Goal: Task Accomplishment & Management: Manage account settings

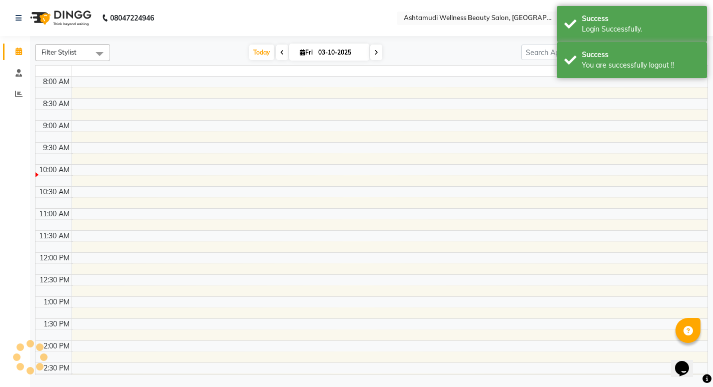
select select "en"
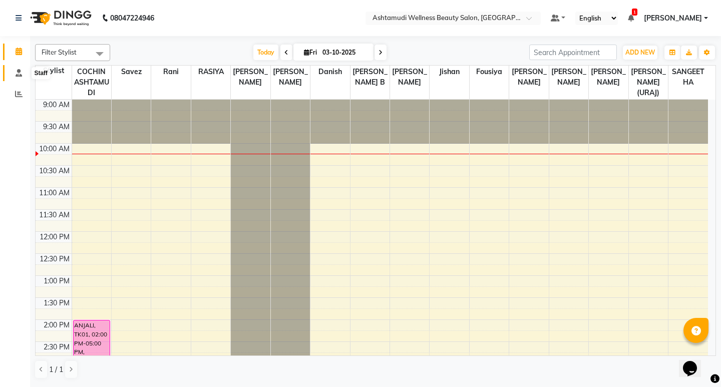
click at [17, 74] on icon at bounding box center [19, 73] width 7 height 8
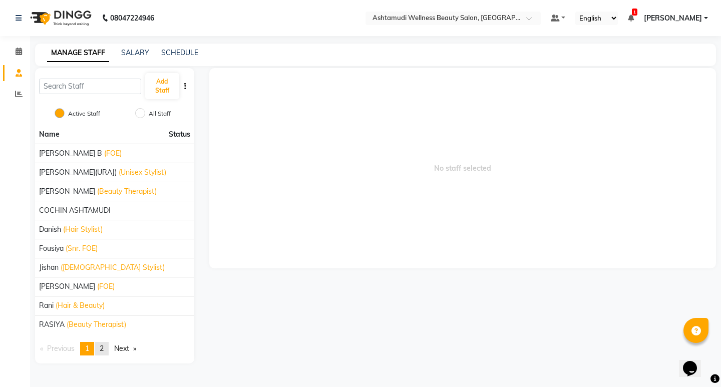
click at [104, 349] on span "2" at bounding box center [102, 348] width 4 height 9
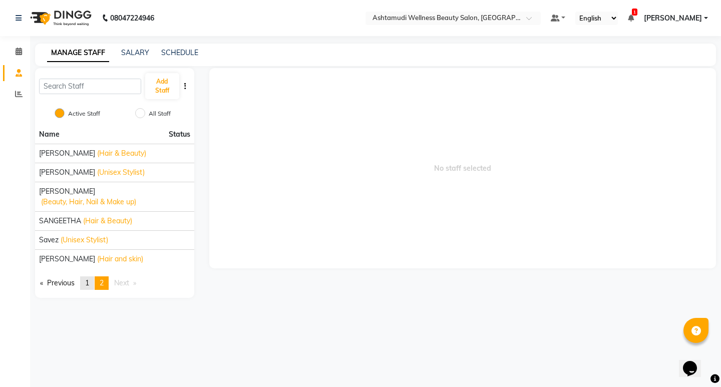
click at [89, 278] on span "1" at bounding box center [87, 282] width 4 height 9
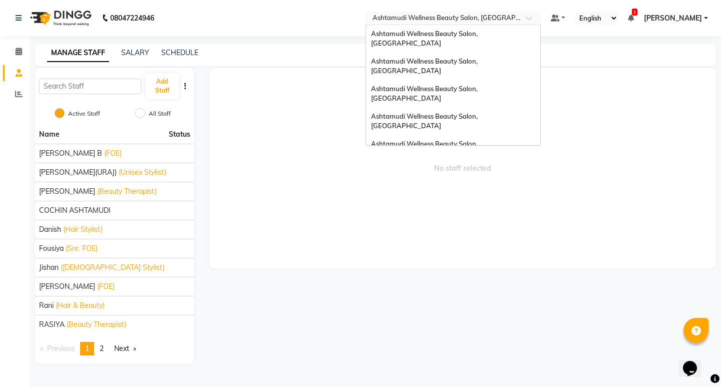
click at [509, 23] on input "text" at bounding box center [442, 19] width 145 height 10
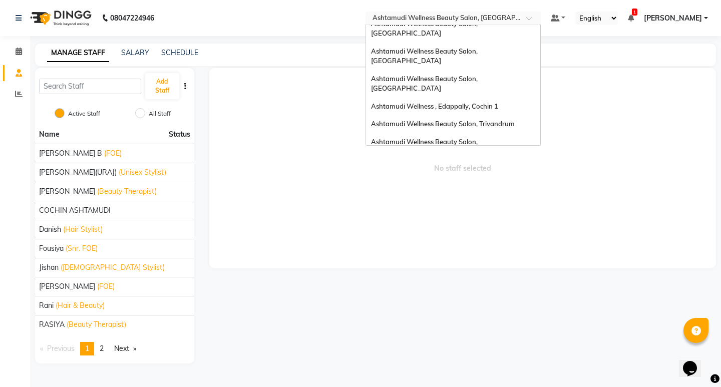
scroll to position [56, 0]
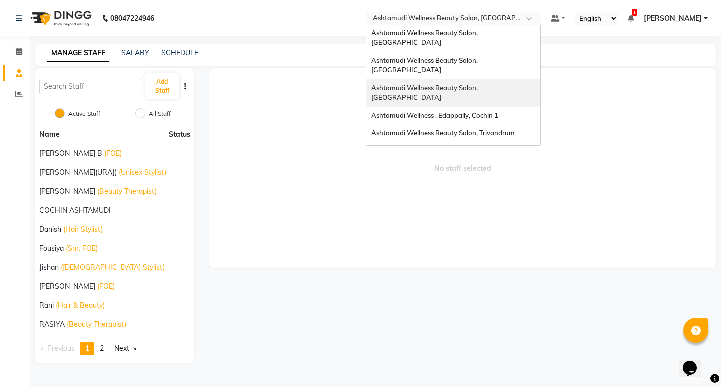
click at [479, 84] on span "Ashtamudi Wellness Beauty Salon, [GEOGRAPHIC_DATA]" at bounding box center [425, 93] width 108 height 18
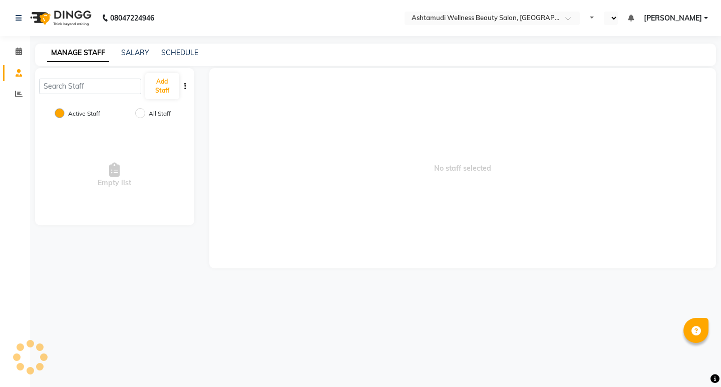
select select "en"
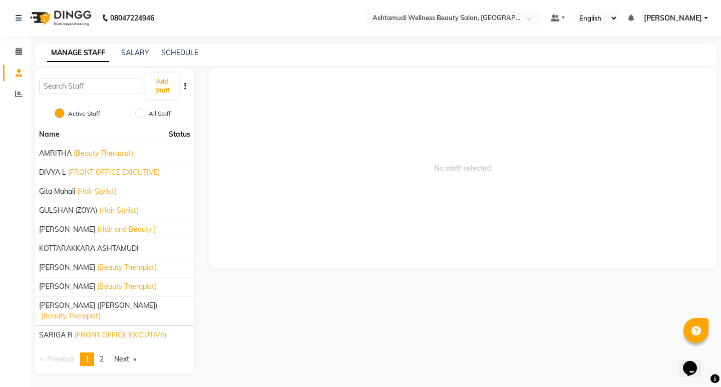
click at [503, 90] on span "No staff selected" at bounding box center [462, 168] width 507 height 200
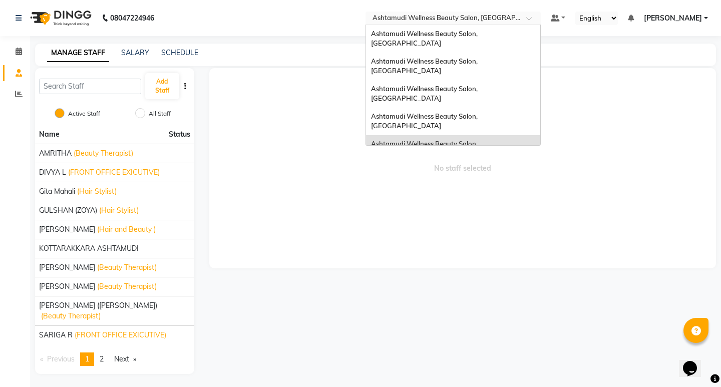
click at [541, 18] on div at bounding box center [452, 19] width 175 height 10
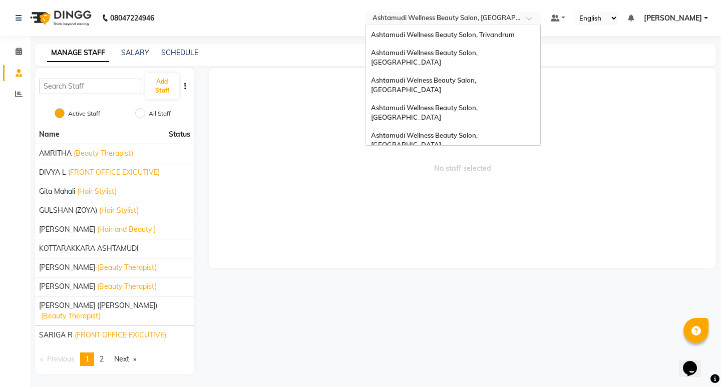
scroll to position [156, 0]
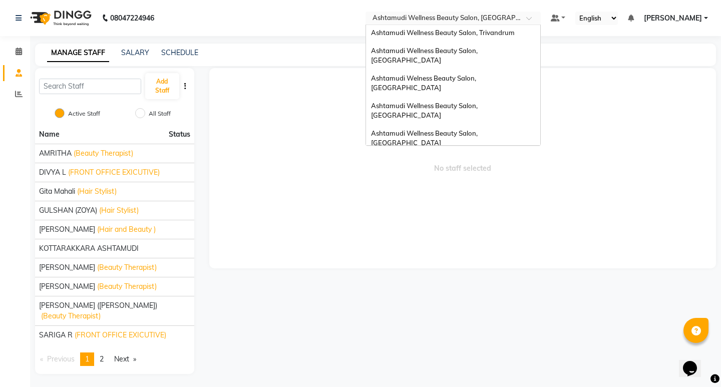
click at [503, 229] on span "Ashtamudi Unisex Salon, Dreams Mall, Dreams Mall Kottiyam" at bounding box center [450, 238] width 159 height 18
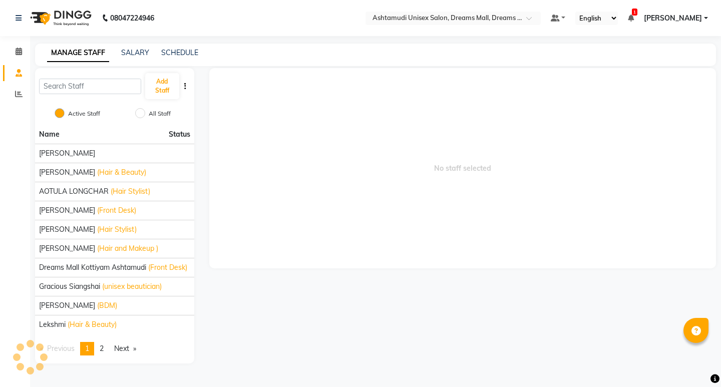
select select "en"
click at [109, 351] on link "page 2" at bounding box center [102, 349] width 14 height 14
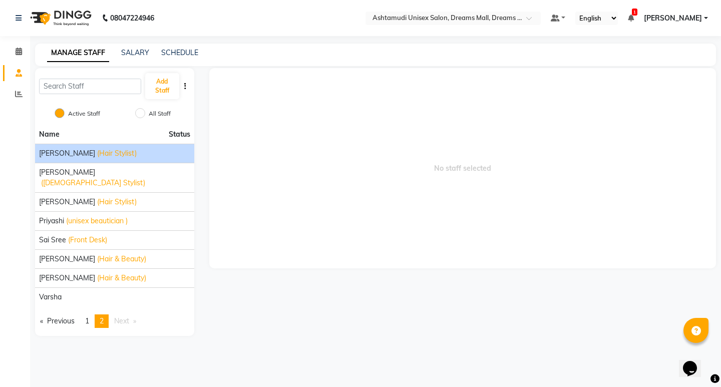
click at [97, 154] on span "(Hair Stylist)" at bounding box center [117, 153] width 40 height 11
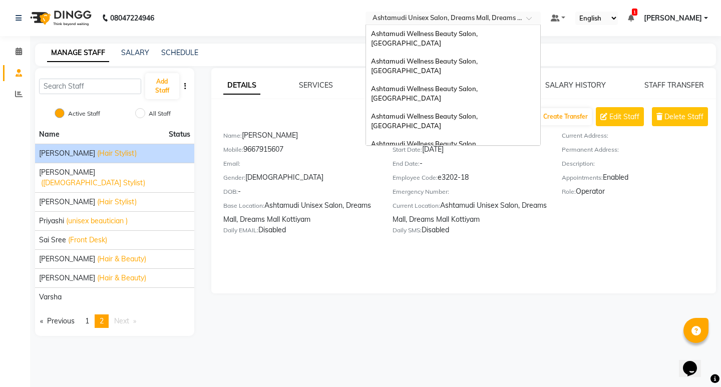
click at [516, 18] on input "text" at bounding box center [442, 19] width 145 height 10
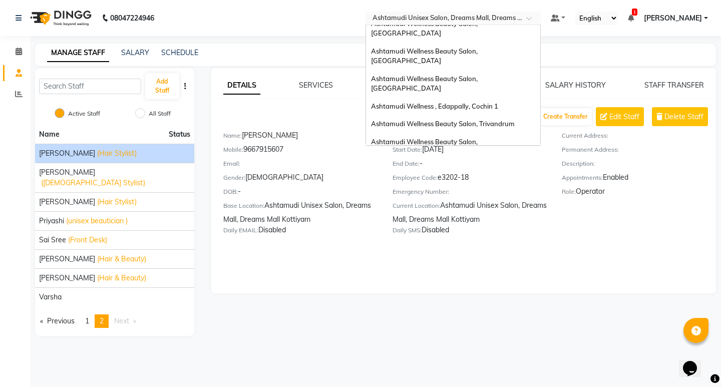
scroll to position [56, 0]
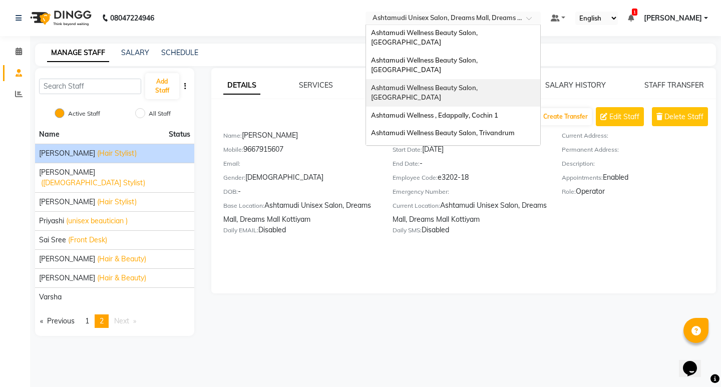
click at [479, 84] on span "Ashtamudi Wellness Beauty Salon, [GEOGRAPHIC_DATA]" at bounding box center [425, 93] width 108 height 18
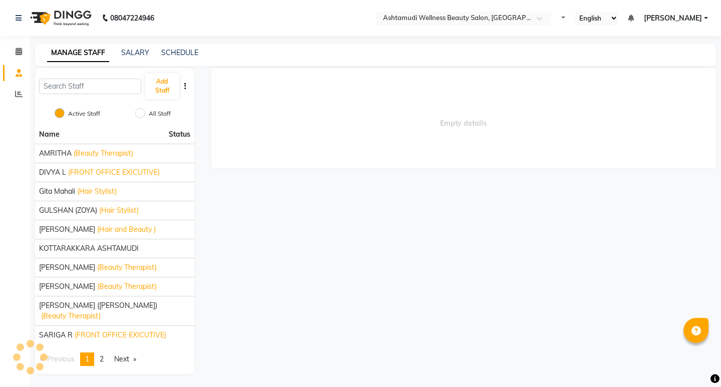
select select "en"
click at [104, 354] on span "2" at bounding box center [102, 358] width 4 height 9
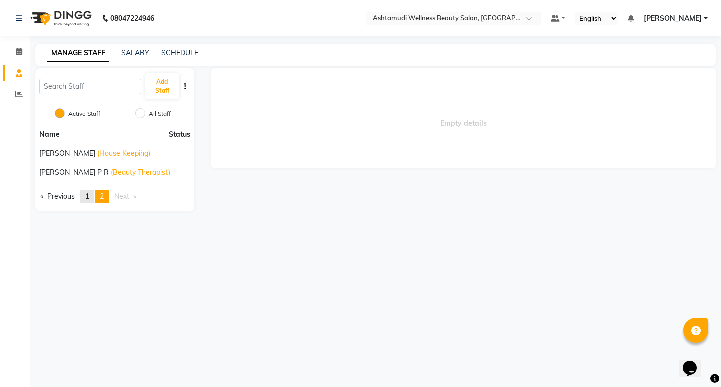
click at [87, 201] on span "1" at bounding box center [87, 196] width 4 height 9
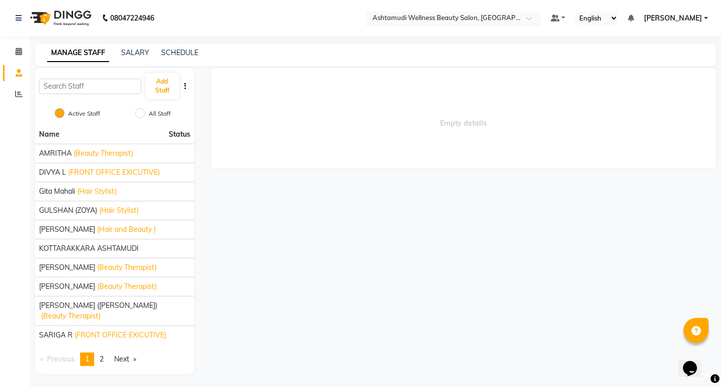
click at [467, 15] on input "text" at bounding box center [442, 19] width 145 height 10
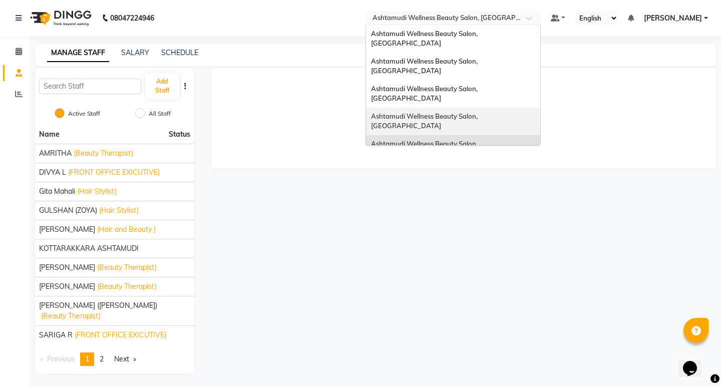
click at [479, 112] on span "Ashtamudi Wellness Beauty Salon, [GEOGRAPHIC_DATA]" at bounding box center [425, 121] width 108 height 18
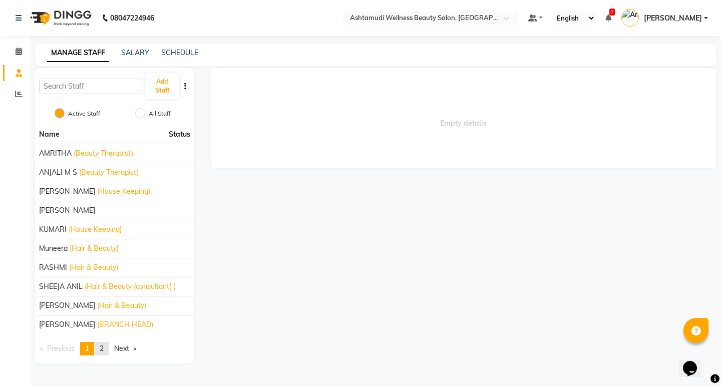
click at [104, 352] on span "2" at bounding box center [102, 348] width 4 height 9
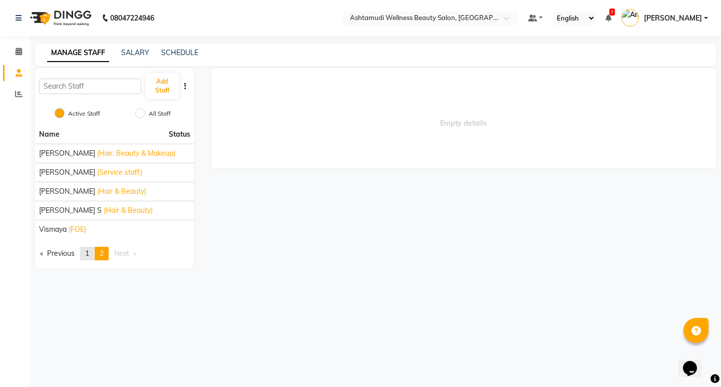
click at [89, 251] on span "1" at bounding box center [87, 253] width 4 height 9
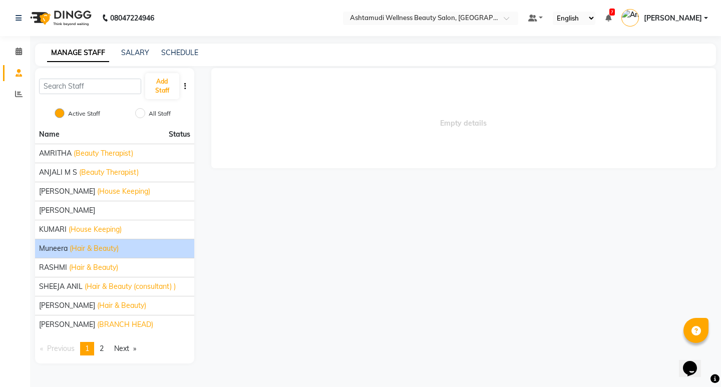
click at [70, 244] on span "(Hair & Beauty)" at bounding box center [94, 248] width 49 height 11
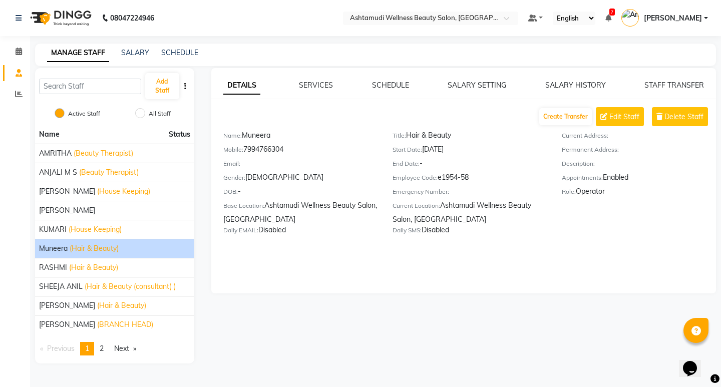
drag, startPoint x: 427, startPoint y: 152, endPoint x: 466, endPoint y: 147, distance: 38.9
click at [466, 147] on div "Start Date: 01-02-2025" at bounding box center [469, 151] width 154 height 14
click at [449, 150] on div "Start Date: 01-02-2025" at bounding box center [469, 151] width 154 height 14
drag, startPoint x: 423, startPoint y: 148, endPoint x: 621, endPoint y: 199, distance: 203.8
click at [621, 199] on div "Name: Muneera Mobile: 7994766304 Email: Gender: female DOB: - Base Location: As…" at bounding box center [470, 184] width 508 height 109
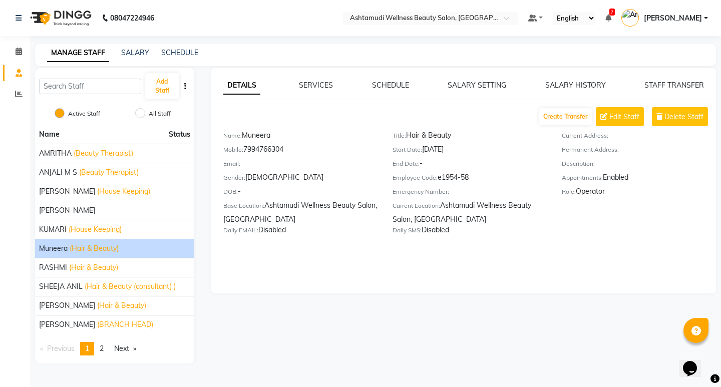
click at [563, 237] on div "Current Address: Permanent Address: Description: Appointments: Enabled Role: Op…" at bounding box center [638, 184] width 169 height 109
click at [493, 17] on input "text" at bounding box center [420, 19] width 145 height 10
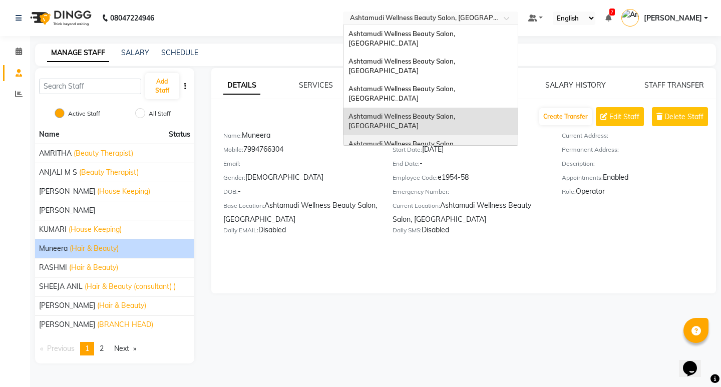
click at [457, 140] on span "Ashtamudi Wellness Beauty Salon, [GEOGRAPHIC_DATA]" at bounding box center [402, 149] width 108 height 18
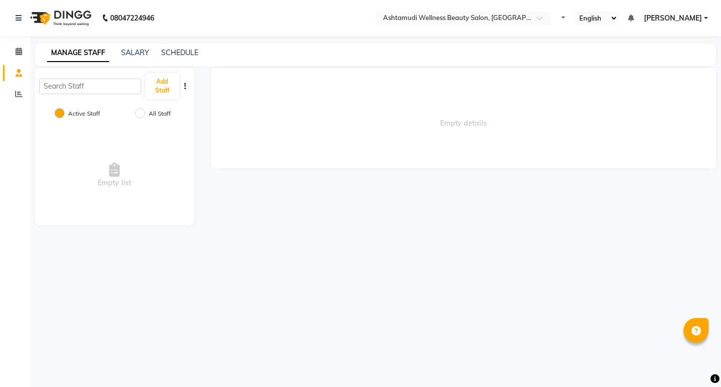
select select "en"
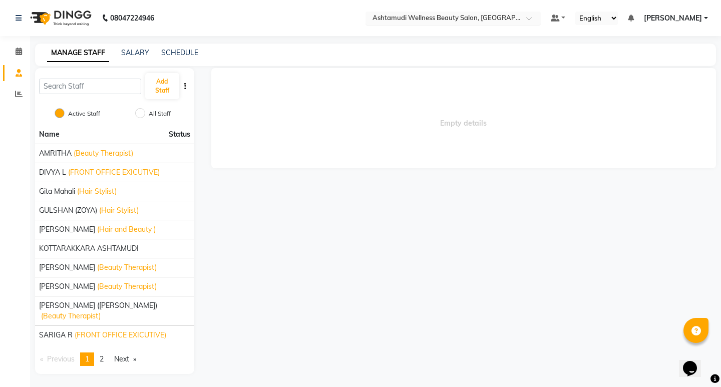
click at [516, 21] on input "text" at bounding box center [442, 19] width 145 height 10
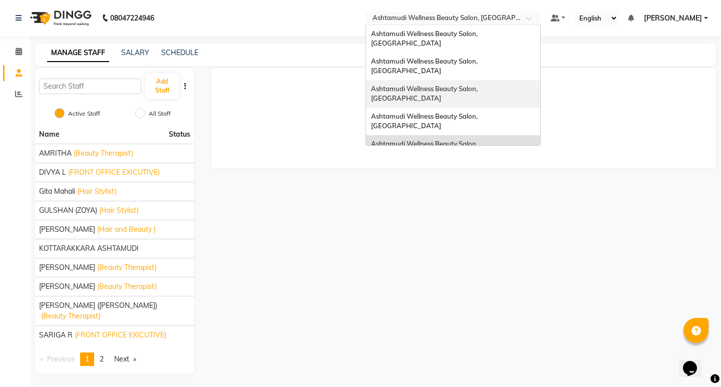
click at [479, 85] on span "Ashtamudi Wellness Beauty Salon, [GEOGRAPHIC_DATA]" at bounding box center [425, 94] width 108 height 18
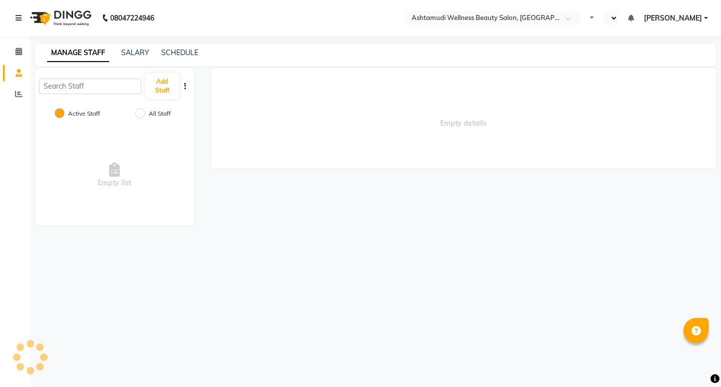
select select "en"
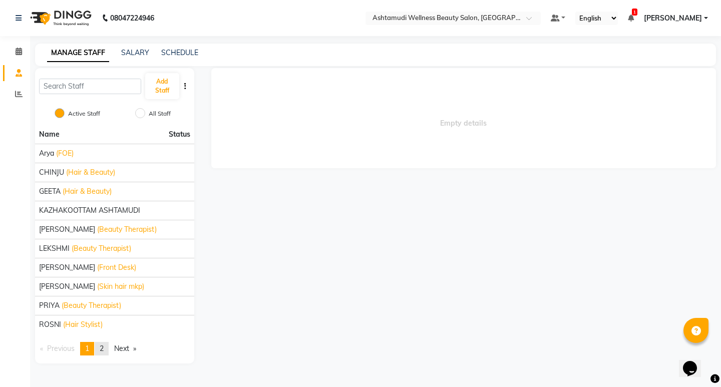
click at [104, 350] on span "2" at bounding box center [102, 348] width 4 height 9
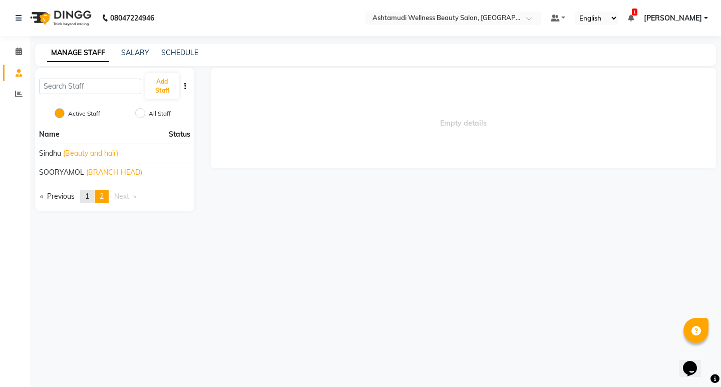
click at [93, 199] on link "page 1" at bounding box center [87, 197] width 14 height 14
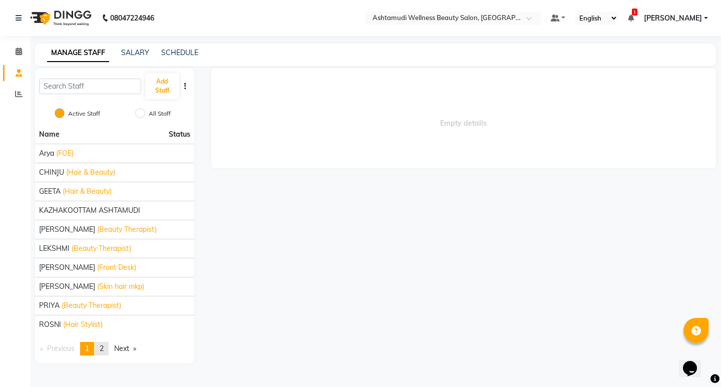
click at [104, 348] on span "2" at bounding box center [102, 348] width 4 height 9
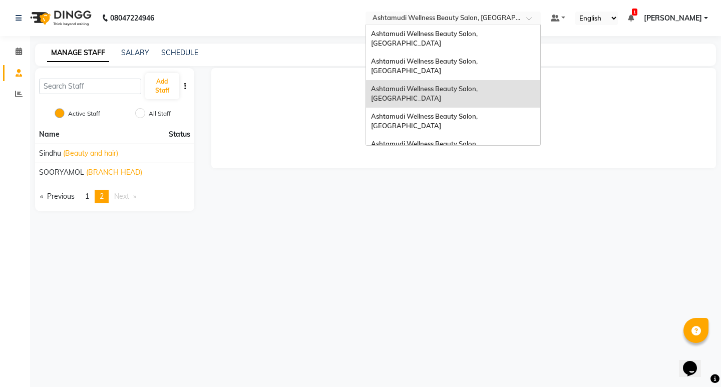
click at [479, 24] on div "Select Location × Ashtamudi Wellness Beauty Salon, Kazakoottam" at bounding box center [452, 19] width 175 height 14
click at [479, 140] on span "Ashtamudi Wellness Beauty Salon, [GEOGRAPHIC_DATA]" at bounding box center [425, 149] width 108 height 18
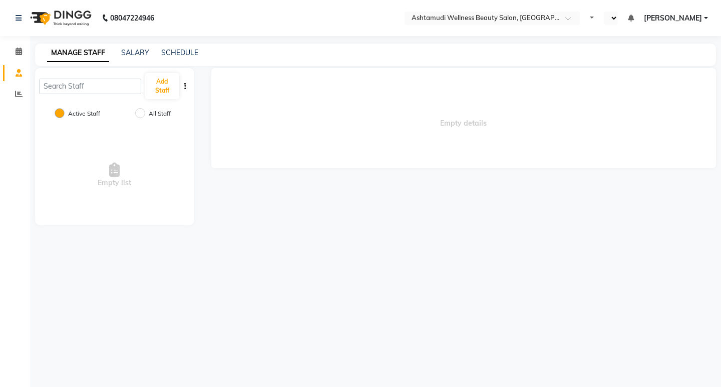
select select "en"
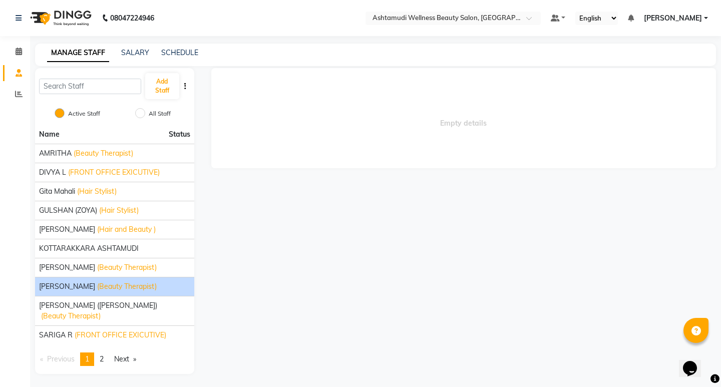
click at [94, 286] on span "[PERSON_NAME]" at bounding box center [67, 286] width 56 height 11
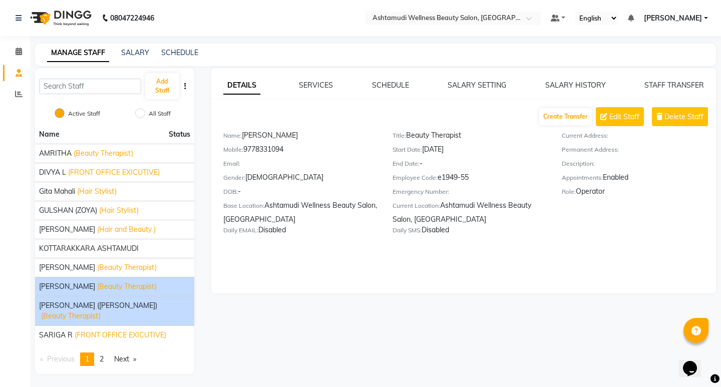
click at [101, 311] on span "(Beauty Therapist)" at bounding box center [71, 316] width 60 height 11
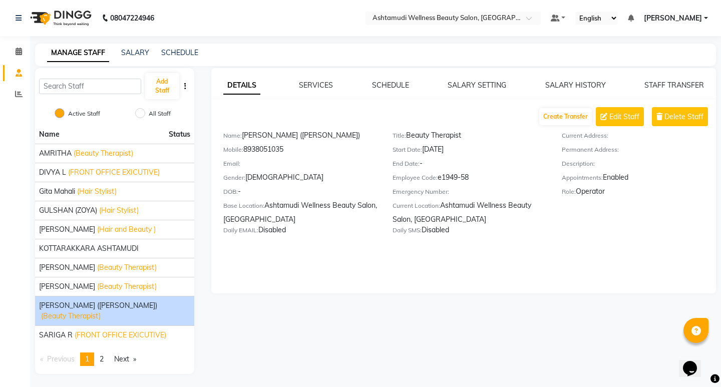
click at [101, 311] on span "(Beauty Therapist)" at bounding box center [71, 316] width 60 height 11
click at [101, 280] on li "[PERSON_NAME] (Beauty Therapist)" at bounding box center [114, 286] width 159 height 19
click at [114, 286] on span "(Beauty Therapist)" at bounding box center [127, 286] width 60 height 11
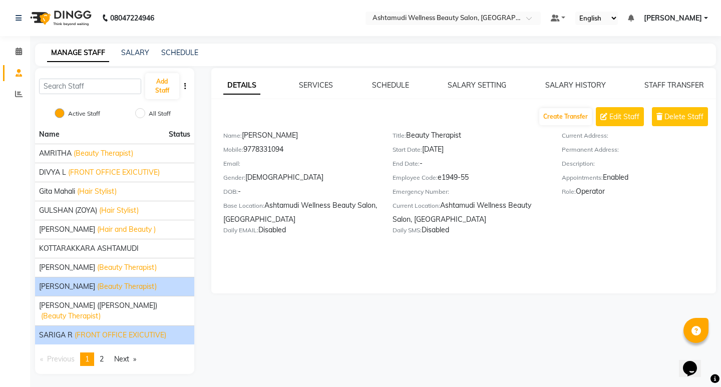
click at [131, 330] on span "(FRONT OFFICE EXICUTIVE)" at bounding box center [121, 335] width 92 height 11
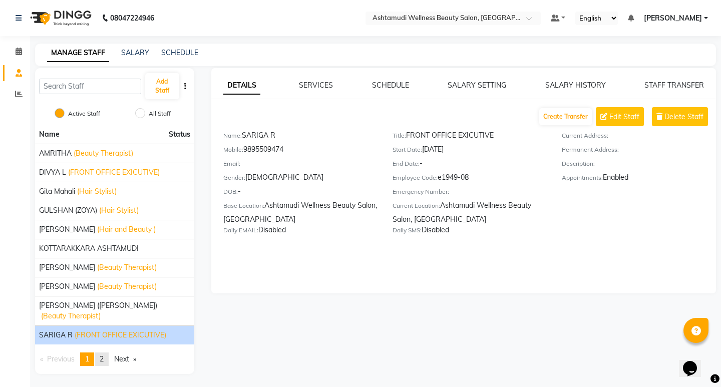
click at [104, 354] on span "2" at bounding box center [102, 358] width 4 height 9
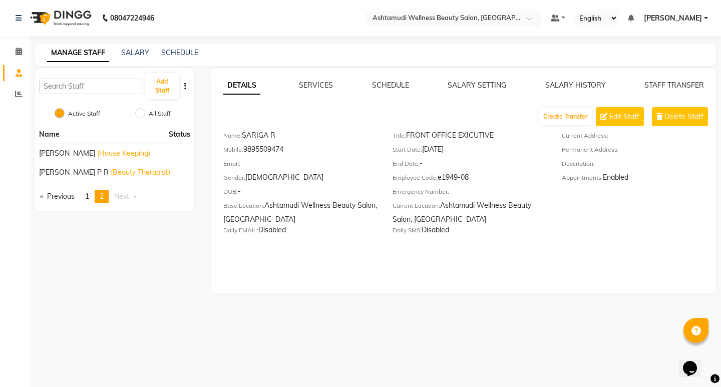
click at [516, 18] on input "text" at bounding box center [442, 19] width 145 height 10
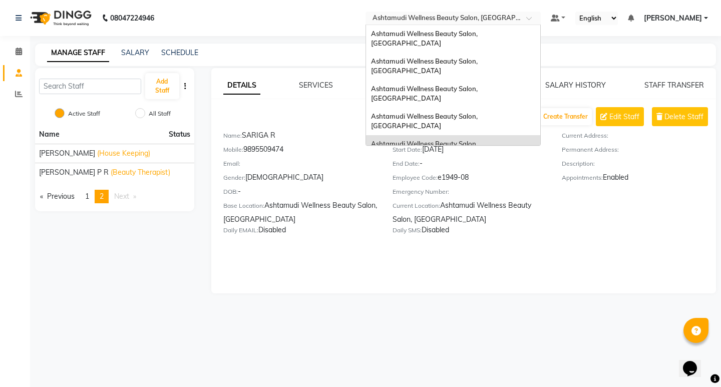
click at [288, 305] on main "MANAGE STAFF SALARY SCHEDULE Add Staff Active Staff All Staff Name Status [PERS…" at bounding box center [375, 176] width 691 height 265
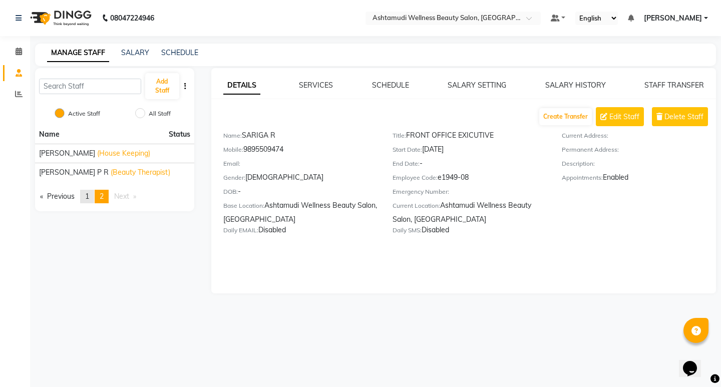
click at [89, 201] on span "1" at bounding box center [87, 196] width 4 height 9
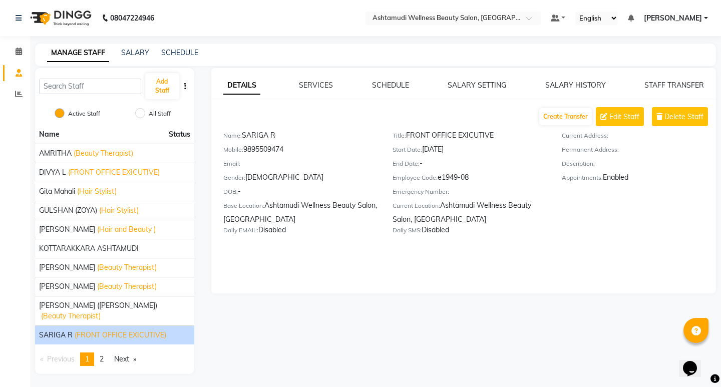
click at [681, 23] on span "[PERSON_NAME]" at bounding box center [673, 18] width 58 height 11
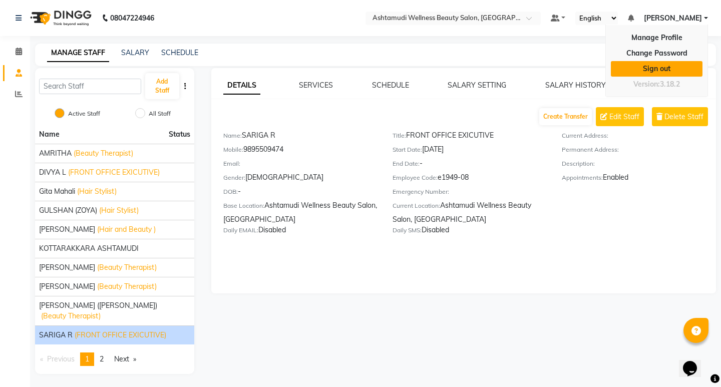
click at [665, 68] on link "Sign out" at bounding box center [657, 69] width 92 height 16
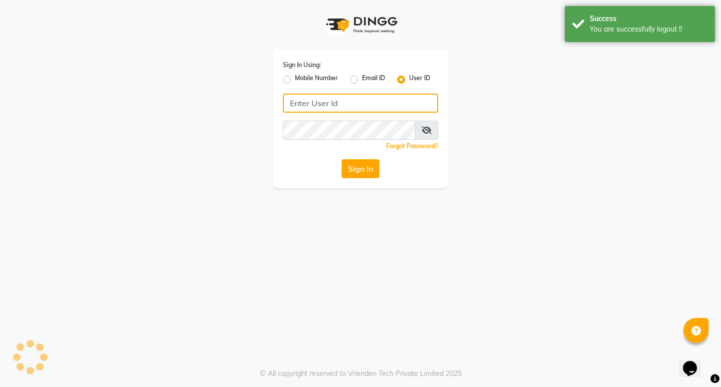
type input "9778691073"
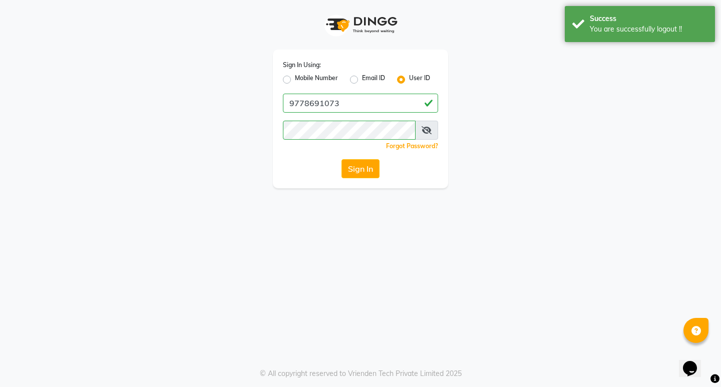
click at [313, 75] on label "Mobile Number" at bounding box center [316, 80] width 43 height 12
click at [301, 75] on input "Mobile Number" at bounding box center [298, 77] width 7 height 7
radio input "true"
radio input "false"
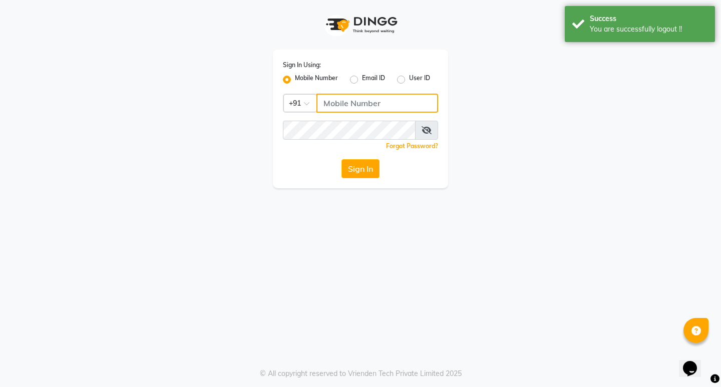
click at [350, 103] on input "Username" at bounding box center [377, 103] width 122 height 19
type input "7510977353"
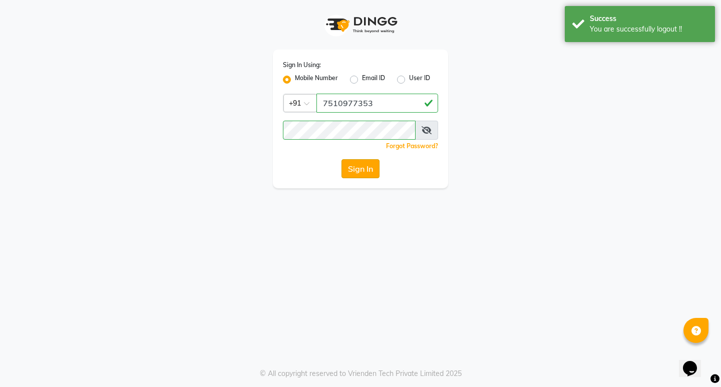
click at [377, 165] on button "Sign In" at bounding box center [360, 168] width 38 height 19
